Goal: Task Accomplishment & Management: Use online tool/utility

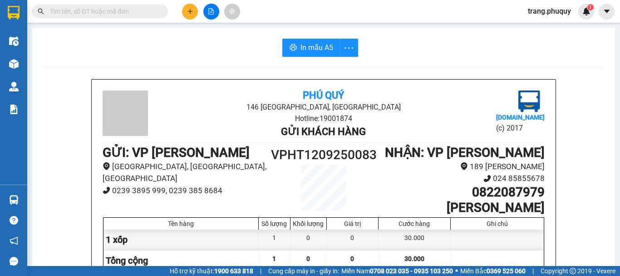
click at [13, 62] on img at bounding box center [14, 64] width 10 height 10
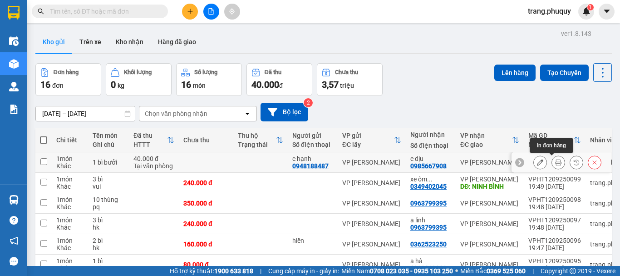
click at [555, 163] on icon at bounding box center [558, 162] width 6 height 6
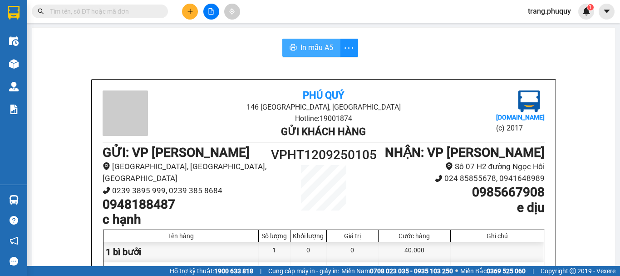
click at [308, 52] on span "In mẫu A5" at bounding box center [317, 47] width 33 height 11
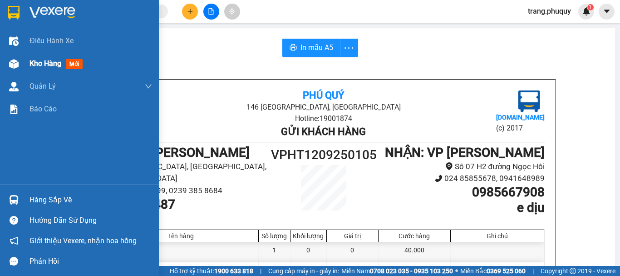
click at [0, 61] on div "Kho hàng mới" at bounding box center [79, 63] width 159 height 23
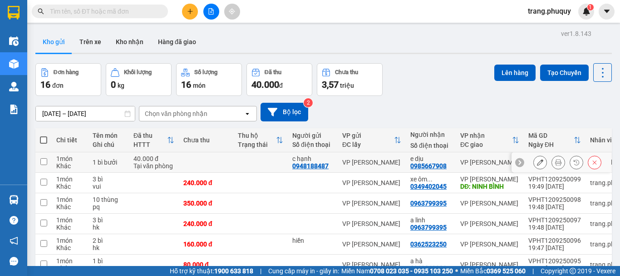
click at [44, 163] on input "checkbox" at bounding box center [43, 161] width 7 height 7
checkbox input "true"
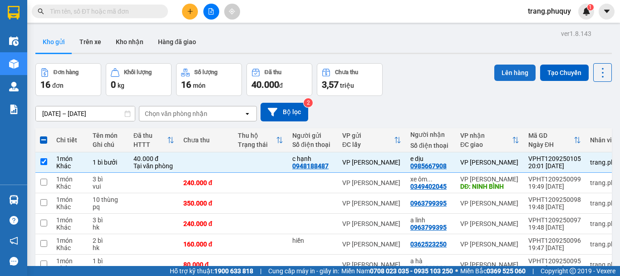
click at [505, 76] on button "Lên hàng" at bounding box center [514, 72] width 41 height 16
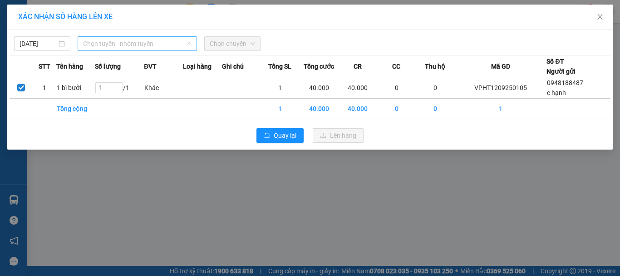
click at [159, 42] on span "Chọn tuyến - nhóm tuyến" at bounding box center [137, 44] width 109 height 14
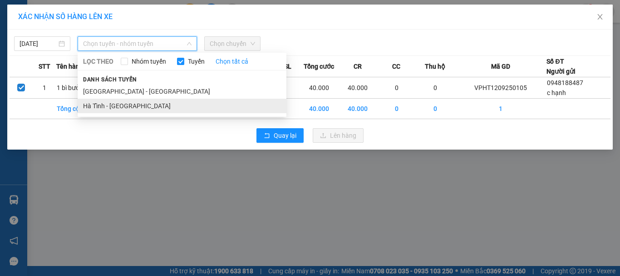
click at [113, 110] on li "Hà Tĩnh - [GEOGRAPHIC_DATA]" at bounding box center [182, 106] width 209 height 15
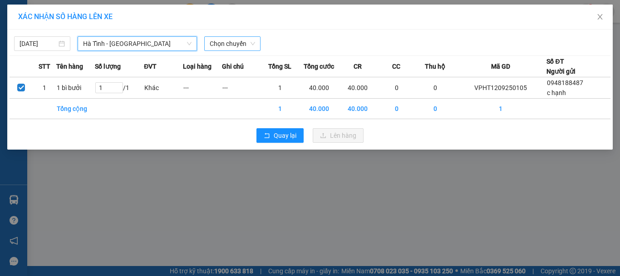
click at [213, 44] on span "Chọn chuyến" at bounding box center [232, 44] width 45 height 14
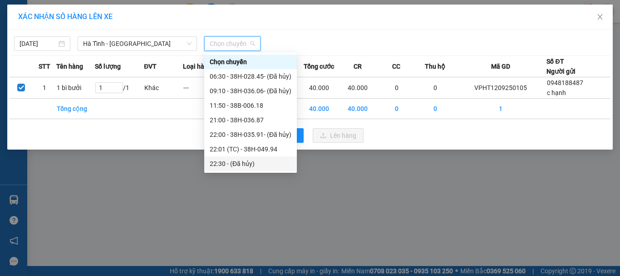
scroll to position [44, 0]
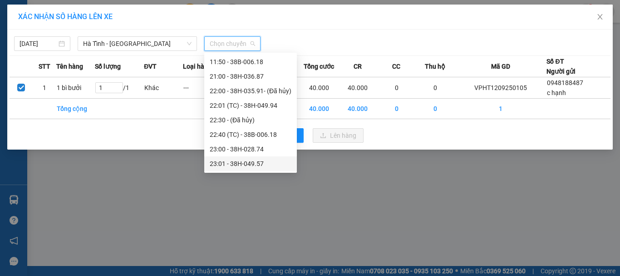
click at [258, 165] on div "23:01 - 38H-049.57" at bounding box center [251, 163] width 82 height 10
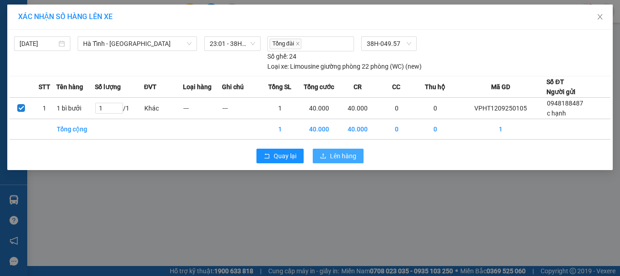
click at [332, 156] on span "Lên hàng" at bounding box center [343, 156] width 26 height 10
